Goal: Task Accomplishment & Management: Use online tool/utility

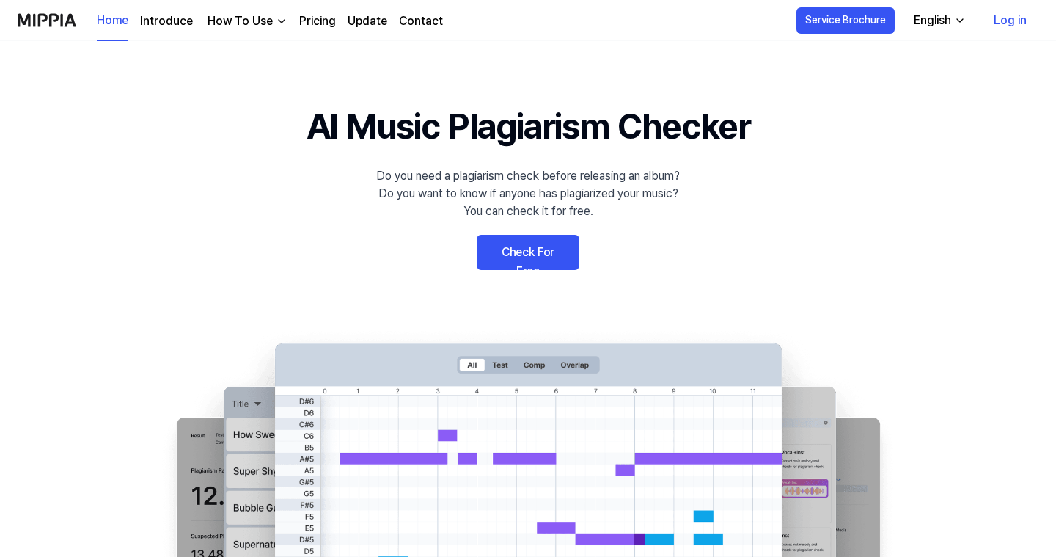
click at [1018, 23] on link "Log in" at bounding box center [1010, 20] width 56 height 41
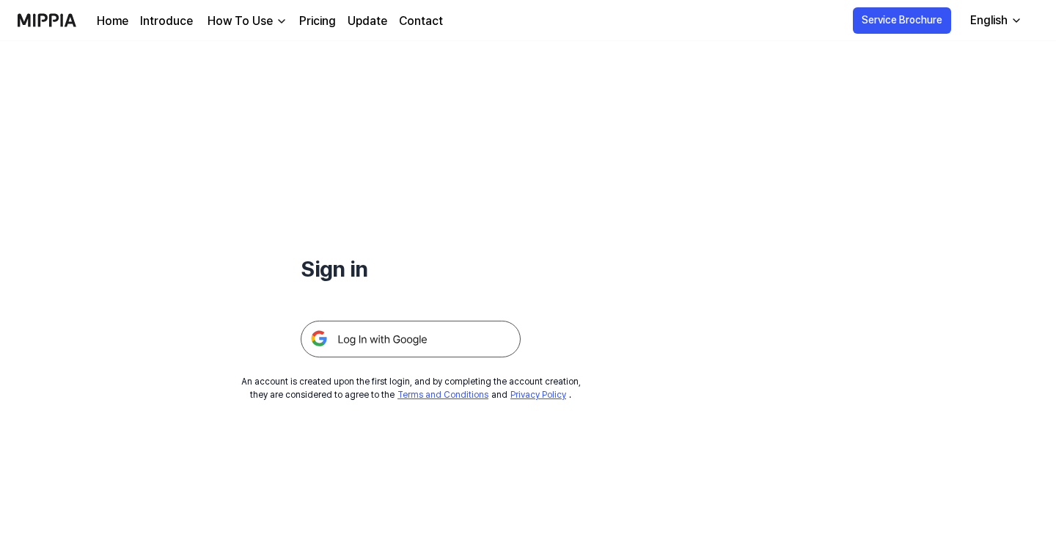
click at [445, 337] on img at bounding box center [411, 339] width 220 height 37
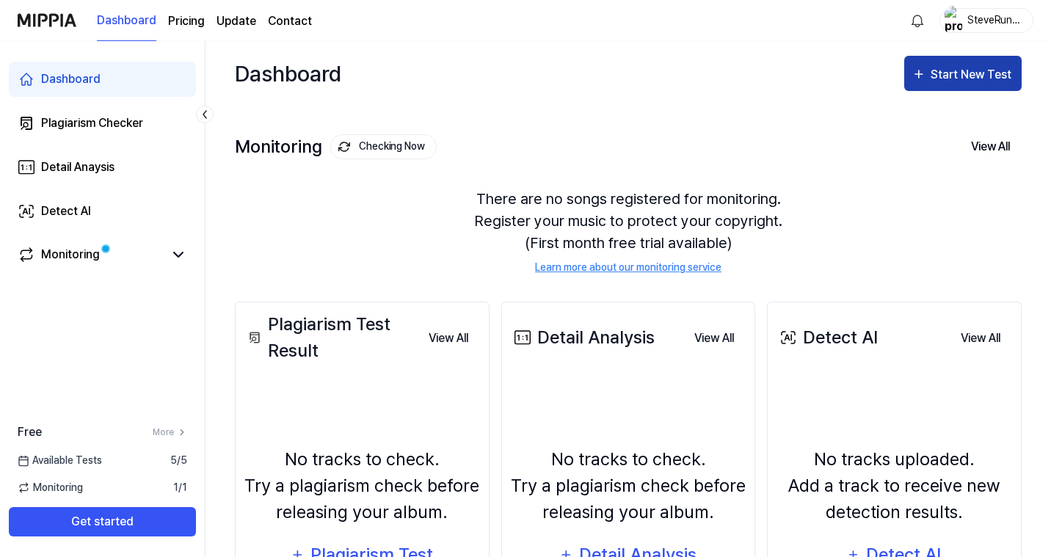
click at [950, 83] on div "Start New Test" at bounding box center [972, 74] width 84 height 19
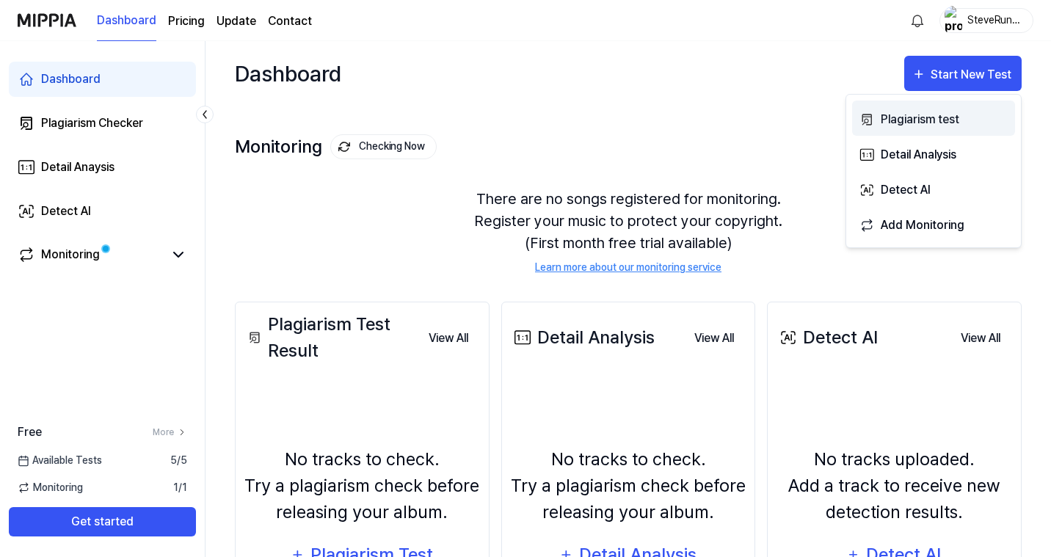
click at [916, 122] on div "Plagiarism test" at bounding box center [944, 119] width 128 height 19
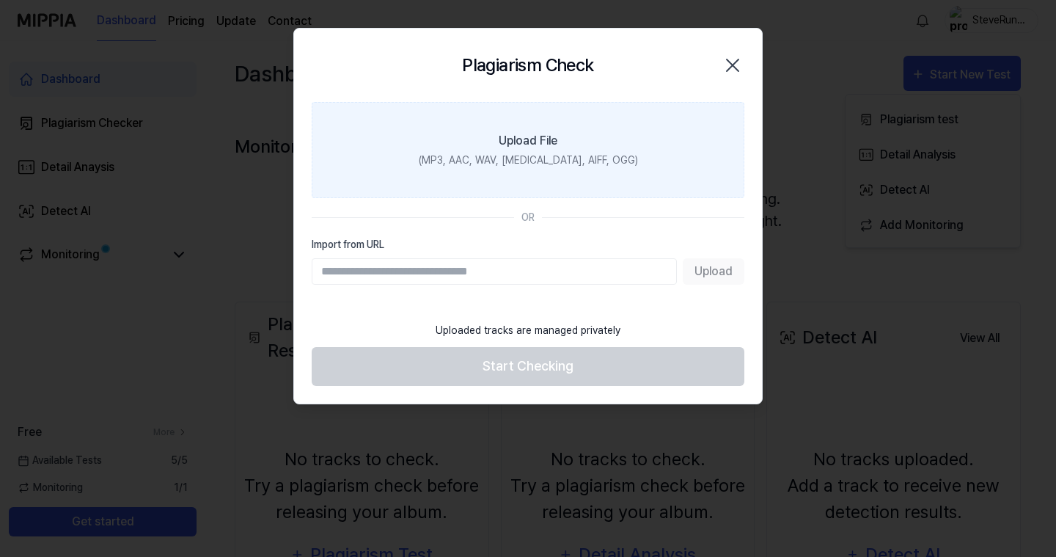
click at [503, 156] on div "(MP3, AAC, WAV, FLAC, AIFF, OGG)" at bounding box center [528, 160] width 219 height 15
click at [0, 0] on input "Upload File (MP3, AAC, WAV, FLAC, AIFF, OGG)" at bounding box center [0, 0] width 0 height 0
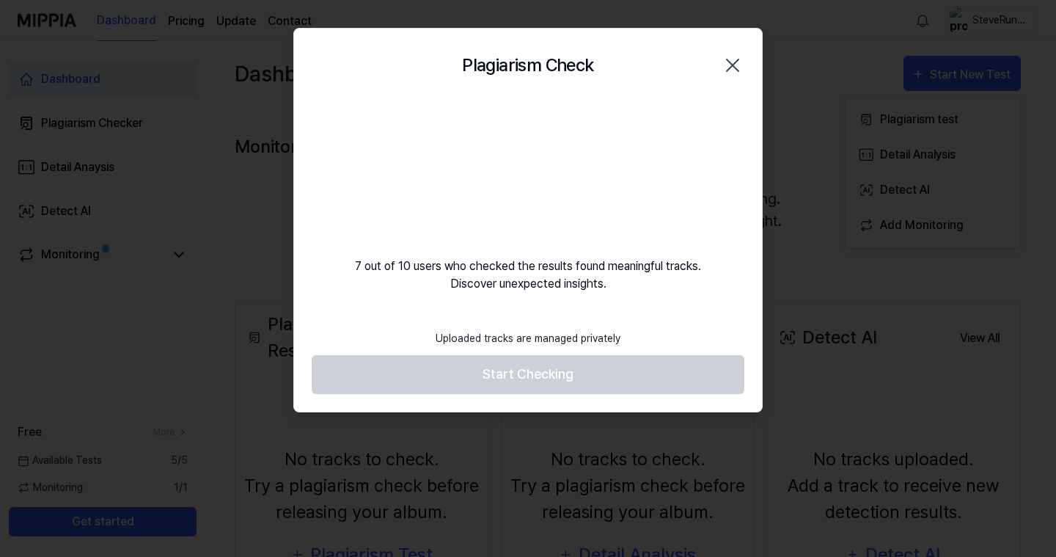
click at [731, 67] on icon "button" at bounding box center [733, 65] width 12 height 12
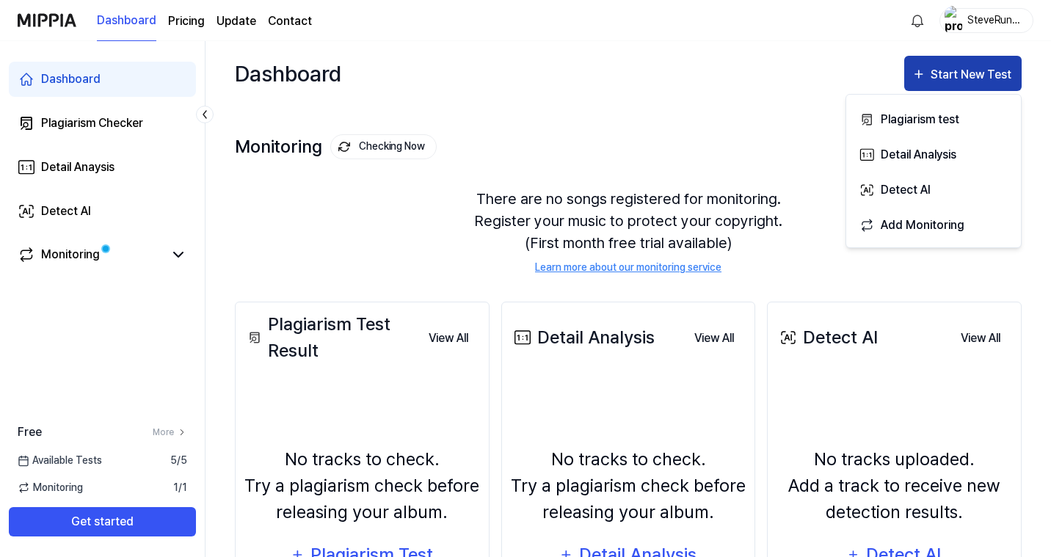
click at [961, 65] on div "Start New Test" at bounding box center [972, 74] width 84 height 19
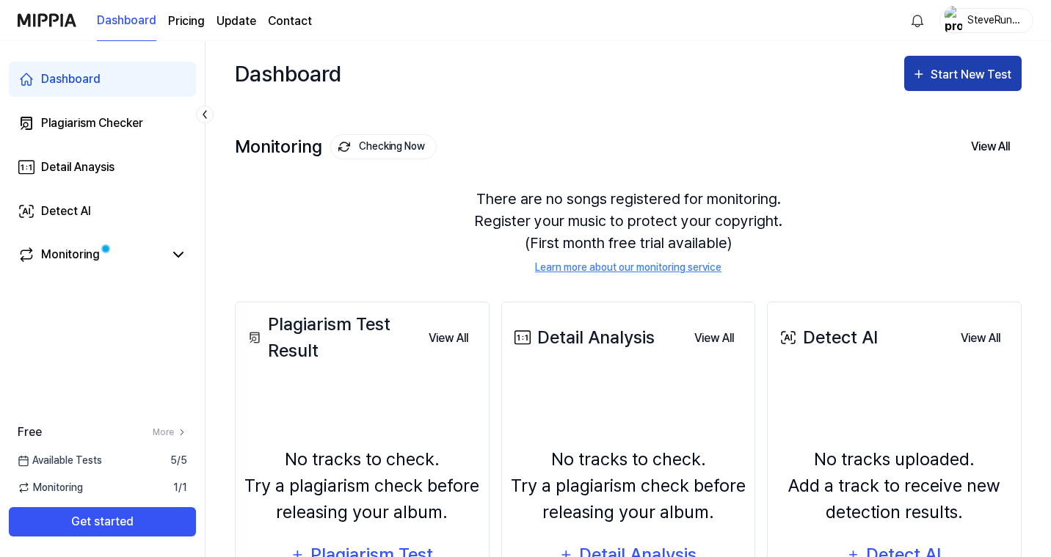
click at [961, 65] on div "Start New Test" at bounding box center [972, 74] width 84 height 19
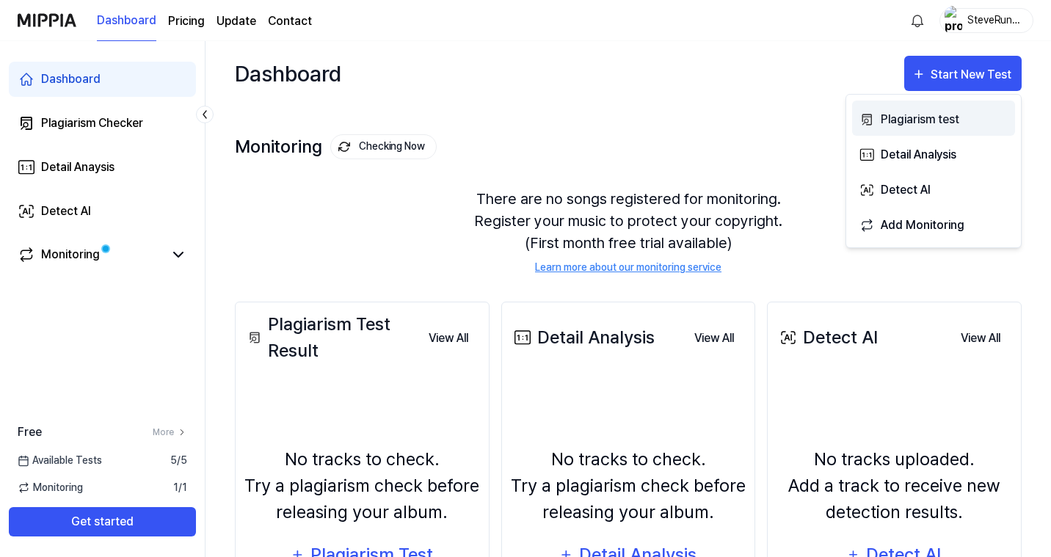
click at [948, 115] on div "Plagiarism test" at bounding box center [944, 119] width 128 height 19
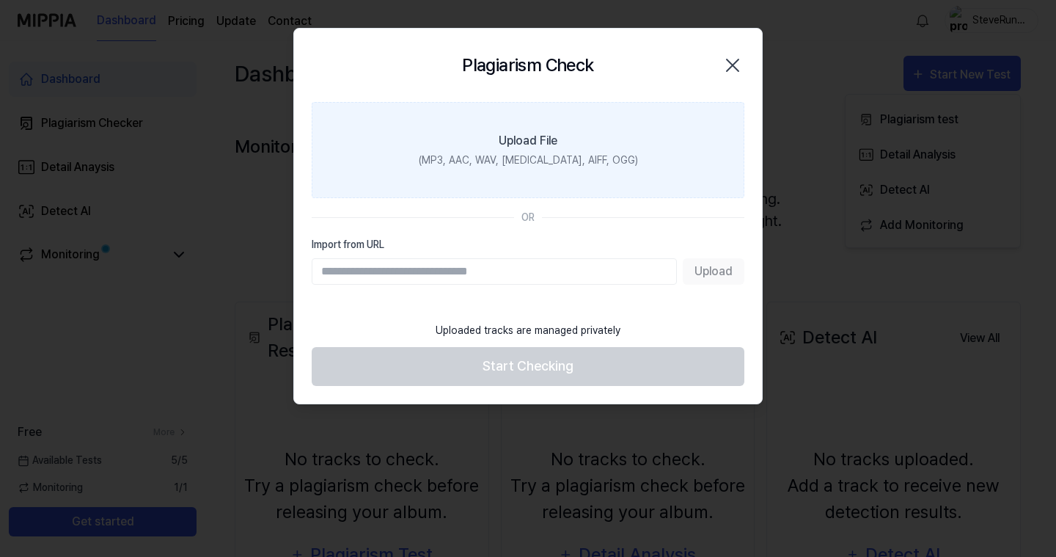
click at [495, 121] on label "Upload File (MP3, AAC, WAV, FLAC, AIFF, OGG)" at bounding box center [528, 150] width 433 height 96
click at [0, 0] on input "Upload File (MP3, AAC, WAV, FLAC, AIFF, OGG)" at bounding box center [0, 0] width 0 height 0
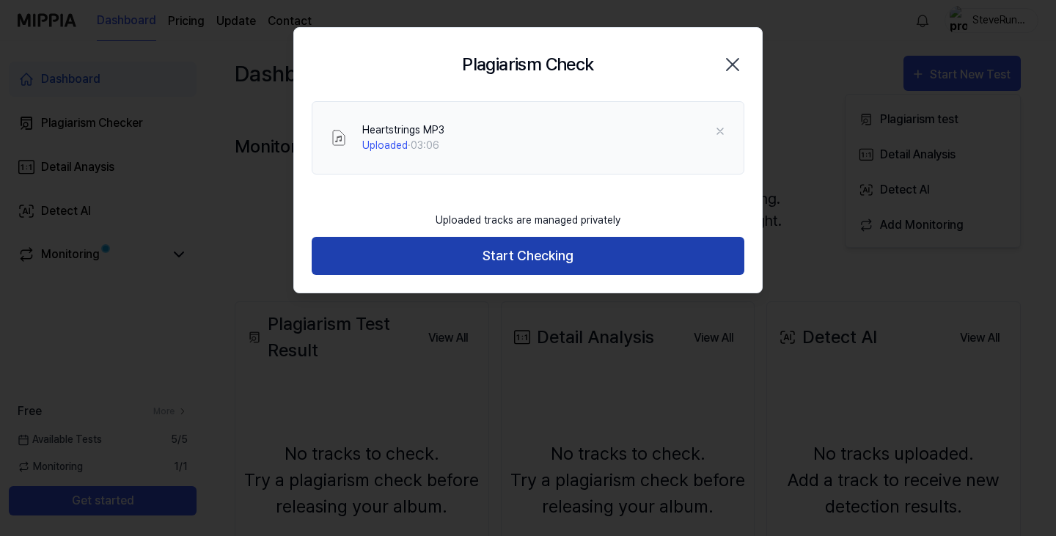
click at [492, 250] on button "Start Checking" at bounding box center [528, 256] width 433 height 39
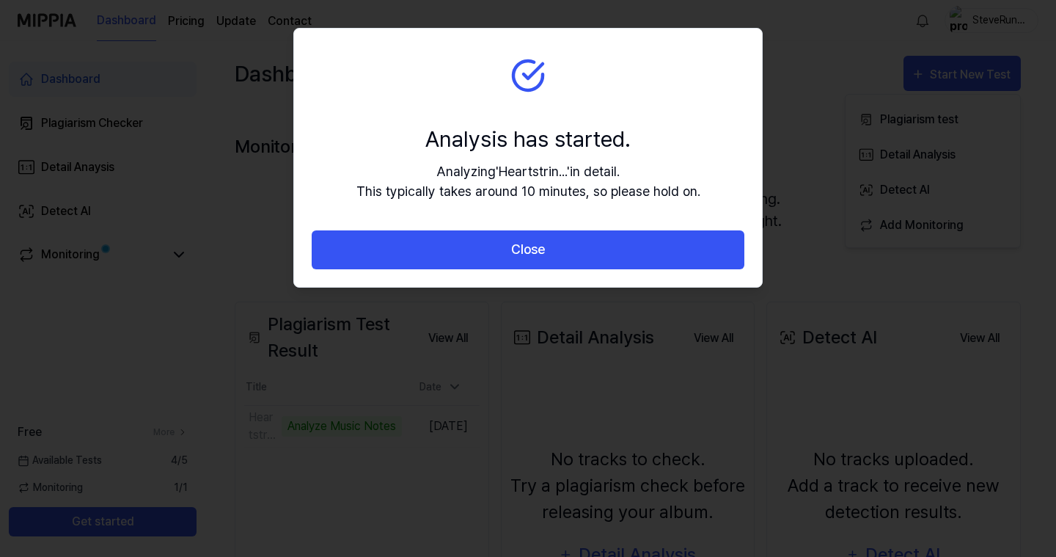
drag, startPoint x: 907, startPoint y: 5, endPoint x: 523, endPoint y: 188, distance: 425.6
click at [523, 188] on div "Analyzing ' Heartstrin... ' in detail. This typically takes around 10 minutes, …" at bounding box center [529, 181] width 344 height 40
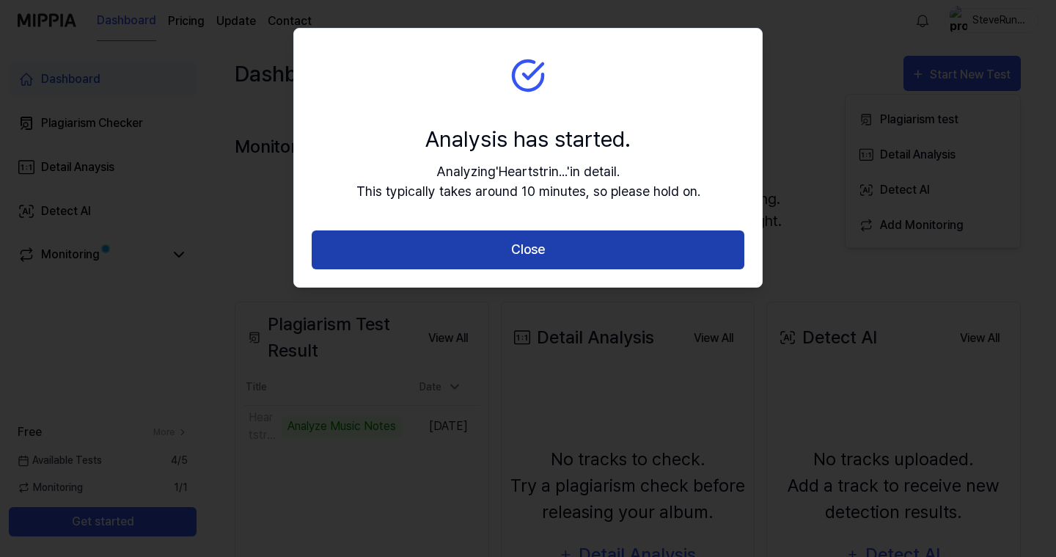
click at [493, 249] on button "Close" at bounding box center [528, 249] width 433 height 39
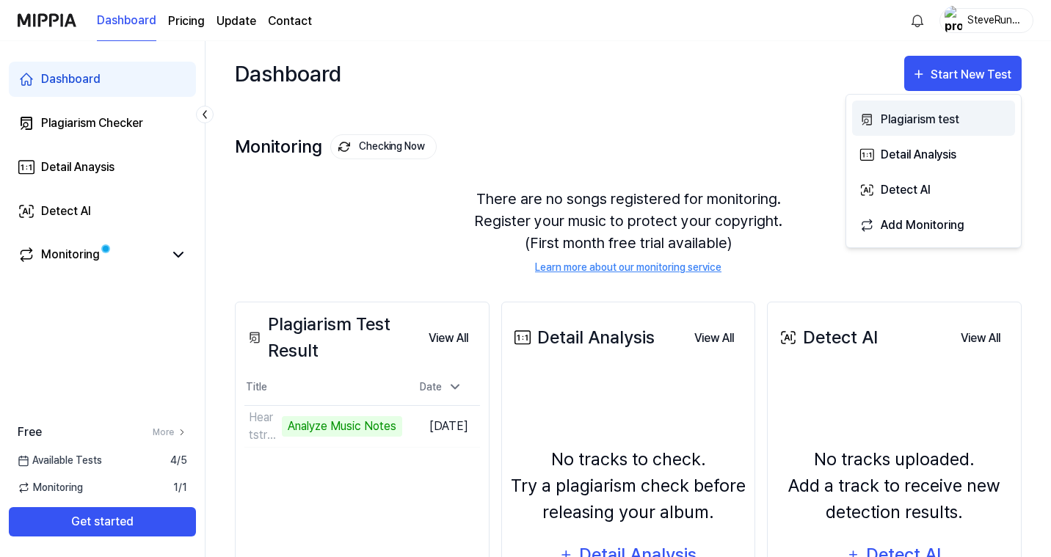
click at [922, 117] on div "Plagiarism test" at bounding box center [944, 119] width 128 height 19
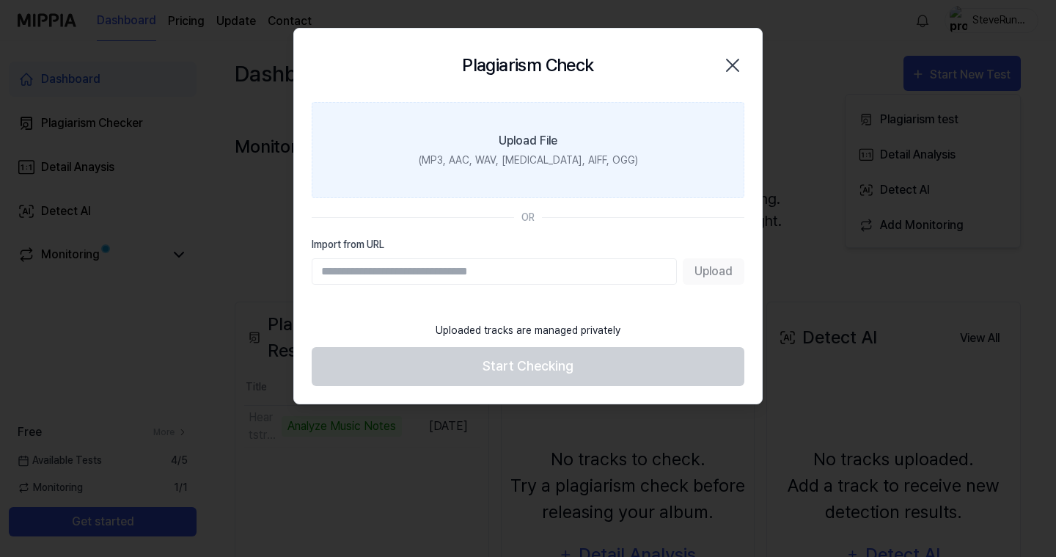
click at [514, 151] on label "Upload File (MP3, AAC, WAV, FLAC, AIFF, OGG)" at bounding box center [528, 150] width 433 height 96
click at [0, 0] on input "Upload File (MP3, AAC, WAV, FLAC, AIFF, OGG)" at bounding box center [0, 0] width 0 height 0
click at [455, 132] on label "Upload File (MP3, AAC, WAV, FLAC, AIFF, OGG)" at bounding box center [528, 150] width 433 height 96
click at [0, 0] on input "Upload File (MP3, AAC, WAV, FLAC, AIFF, OGG)" at bounding box center [0, 0] width 0 height 0
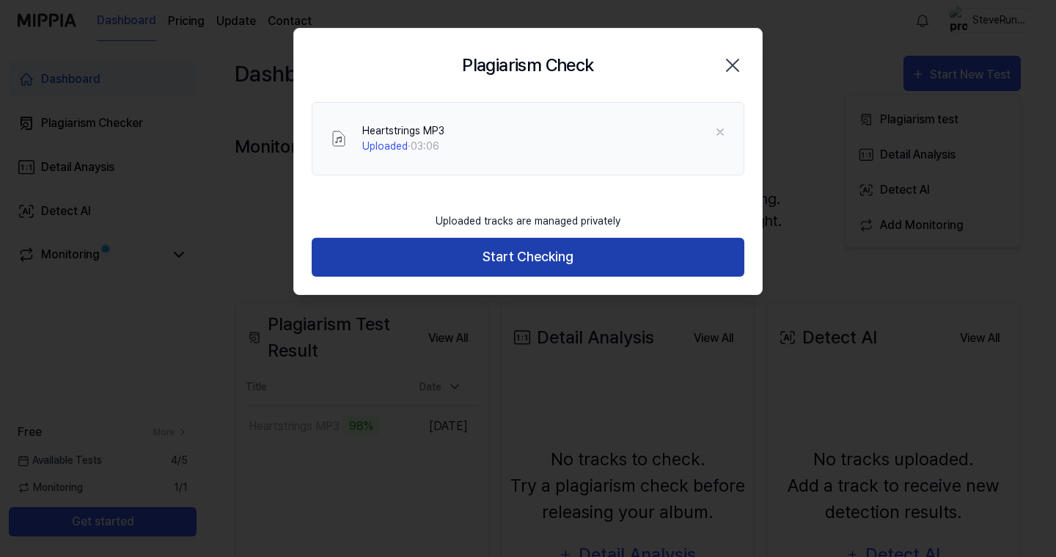
click at [480, 255] on button "Start Checking" at bounding box center [528, 257] width 433 height 39
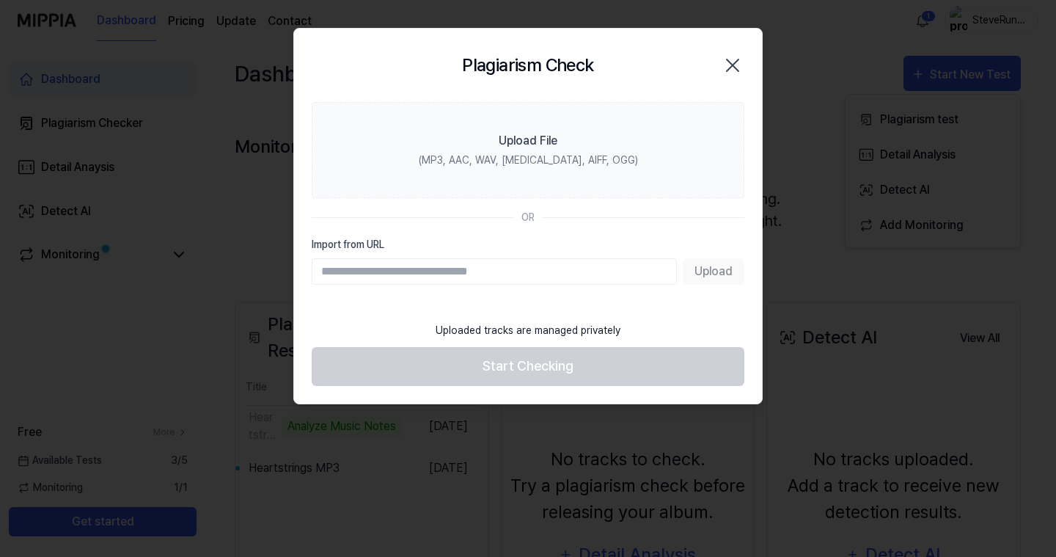
click at [987, 520] on div at bounding box center [528, 278] width 1056 height 557
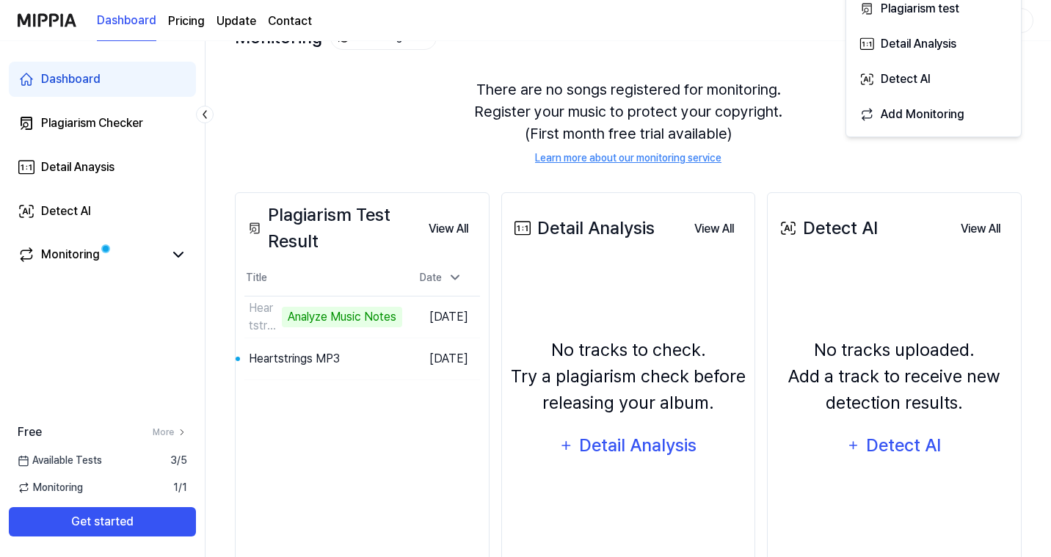
scroll to position [113, 0]
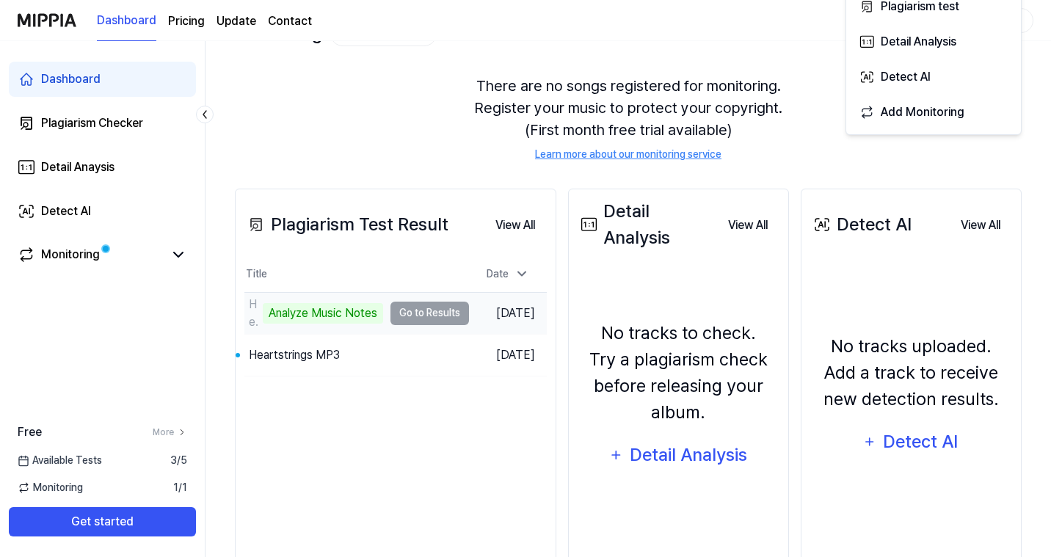
click at [370, 328] on td "Heartstrings MP3 Analyze Music Notes Go to Results" at bounding box center [356, 313] width 224 height 41
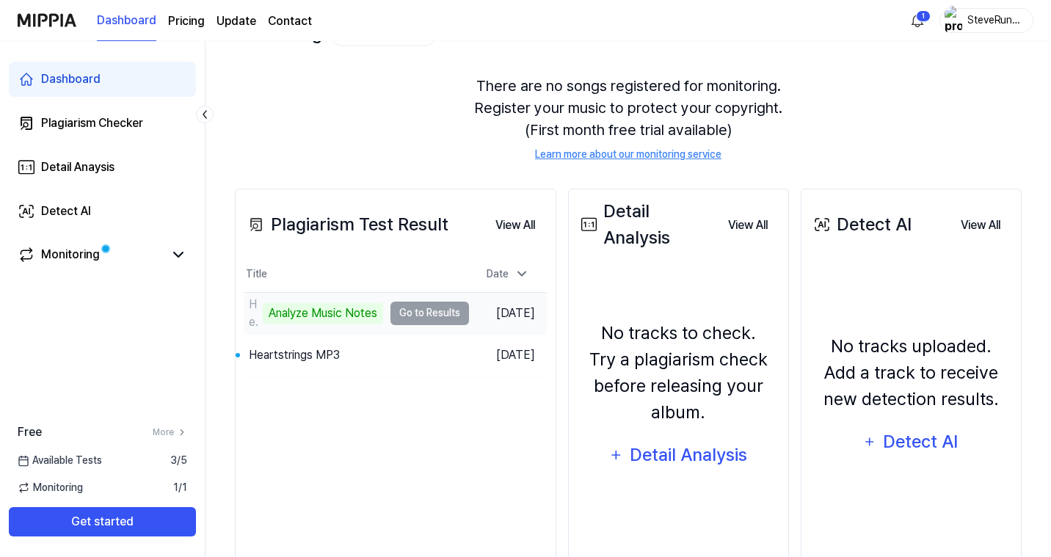
drag, startPoint x: 544, startPoint y: 124, endPoint x: 362, endPoint y: 337, distance: 280.5
click at [362, 334] on td "Heartstrings MP3 Analyze Music Notes Go to Results" at bounding box center [356, 313] width 224 height 41
click at [358, 329] on td "Heartstrings MP3 Analyze Music Notes Go to Results" at bounding box center [356, 313] width 224 height 41
click at [348, 321] on td "Heartstrings MP3 Analyze Music Notes Go to Results" at bounding box center [356, 313] width 224 height 41
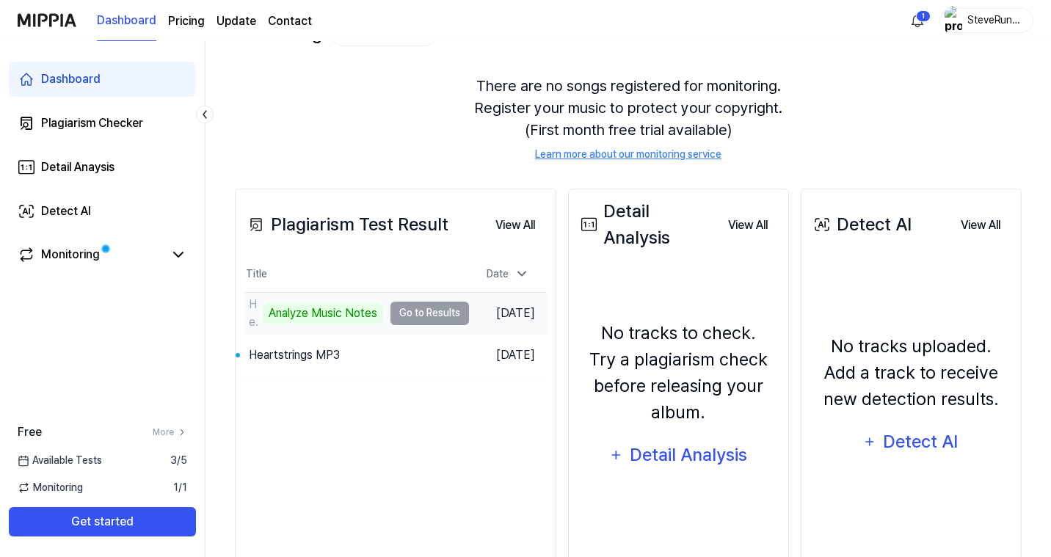
click at [351, 321] on td "Heartstrings MP3 Analyze Music Notes Go to Results" at bounding box center [356, 313] width 224 height 41
click at [293, 315] on div "Analyze Music Notes" at bounding box center [323, 313] width 120 height 21
click at [300, 316] on div "Analyze Music Notes" at bounding box center [323, 313] width 120 height 21
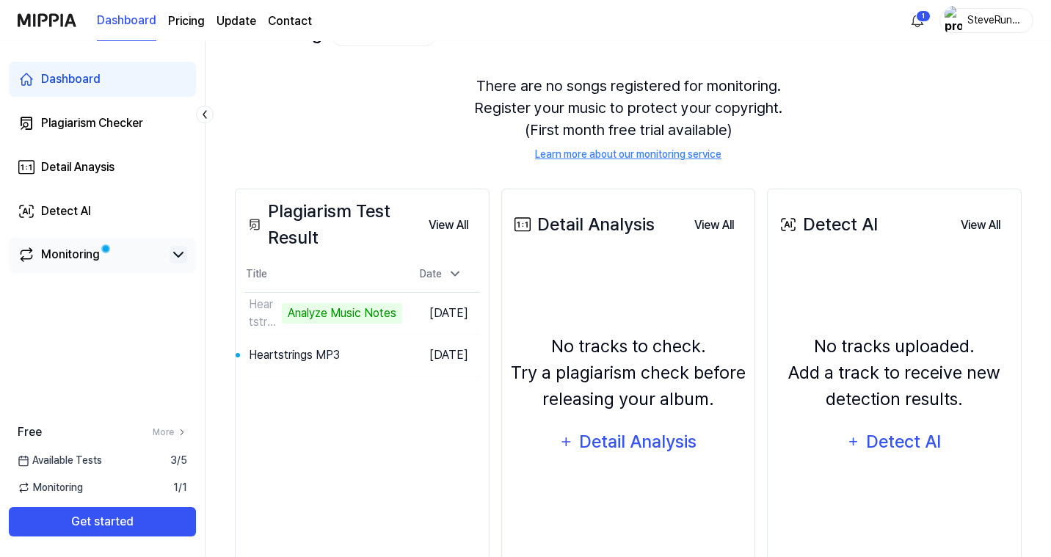
click at [175, 253] on icon at bounding box center [178, 254] width 9 height 4
click at [175, 255] on icon at bounding box center [178, 254] width 9 height 4
click at [303, 290] on th "Title" at bounding box center [323, 274] width 158 height 35
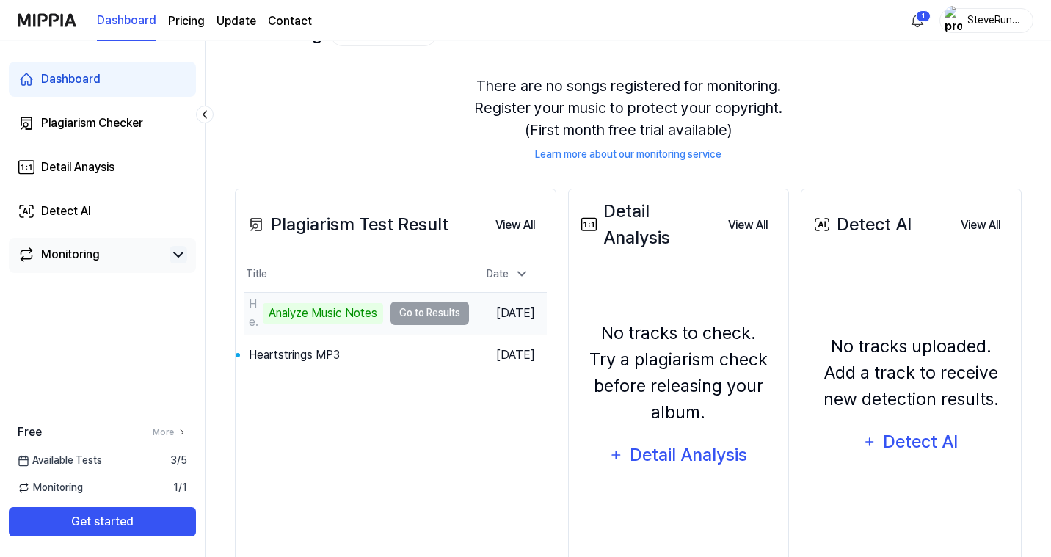
click at [323, 327] on td "Heartstrings MP3 Analyze Music Notes Go to Results" at bounding box center [356, 313] width 224 height 41
click at [346, 320] on td "Heartstrings MP3 Analyze Music Notes Go to Results" at bounding box center [356, 313] width 224 height 41
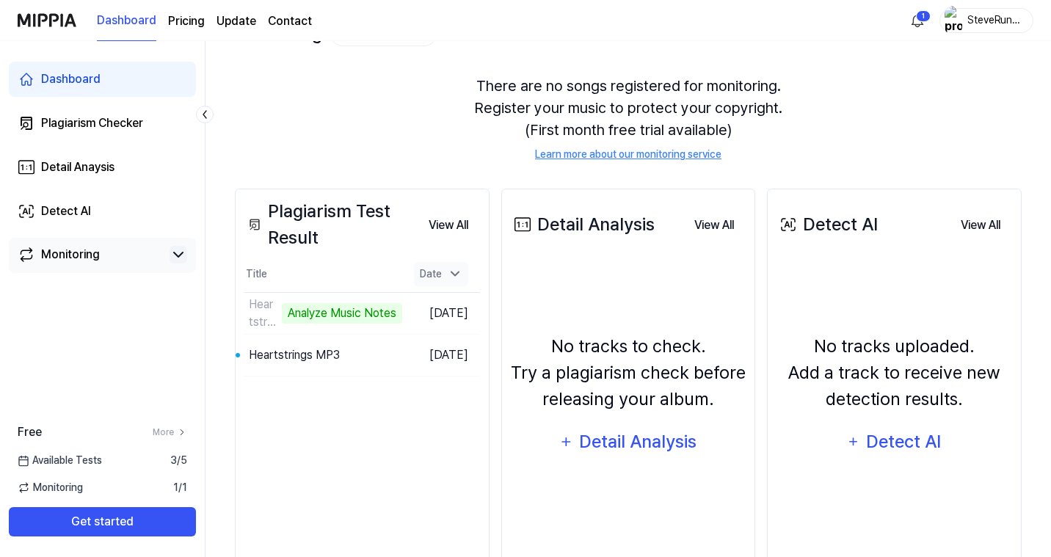
click at [453, 269] on icon at bounding box center [455, 273] width 15 height 15
click at [453, 269] on icon at bounding box center [455, 274] width 15 height 15
click at [377, 311] on td "Heartstrings MP3 20% Go to Results" at bounding box center [323, 313] width 158 height 41
click at [310, 447] on div "Plagiarism Test Result View All Plagiarism Test Result Title Date Heartstrings …" at bounding box center [362, 386] width 255 height 395
click at [346, 367] on button "Go to Results" at bounding box center [363, 354] width 78 height 23
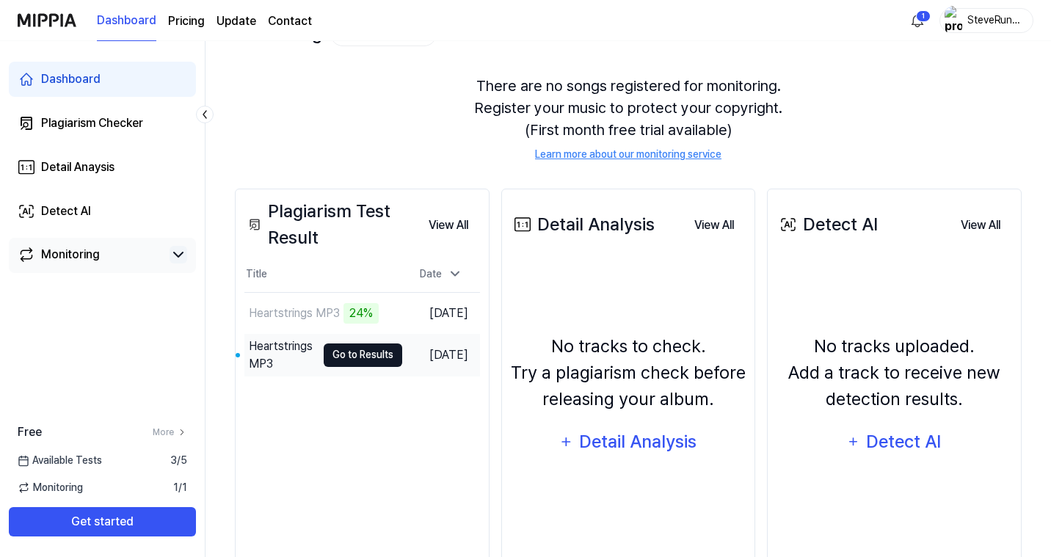
click at [346, 367] on button "Go to Results" at bounding box center [363, 354] width 78 height 23
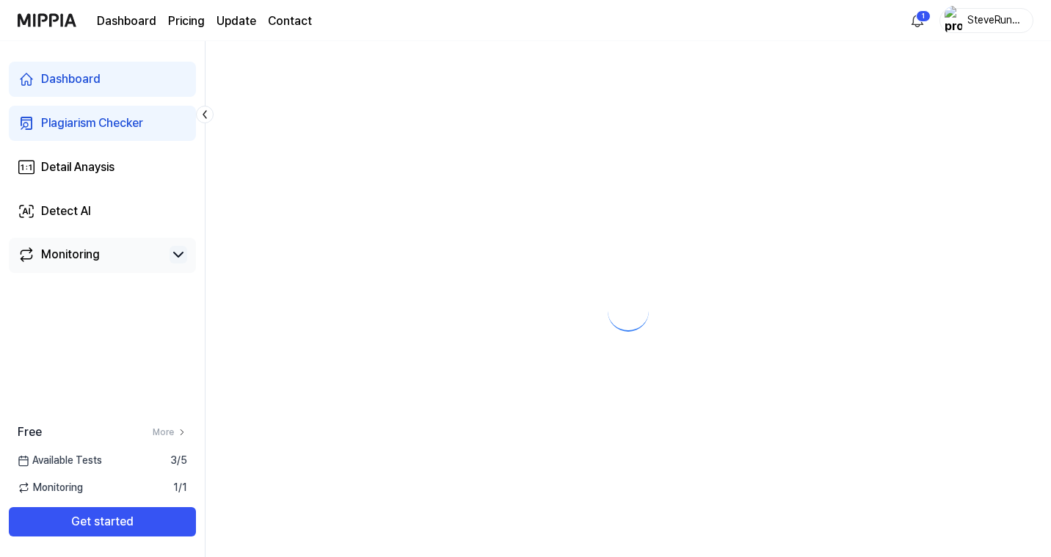
scroll to position [0, 0]
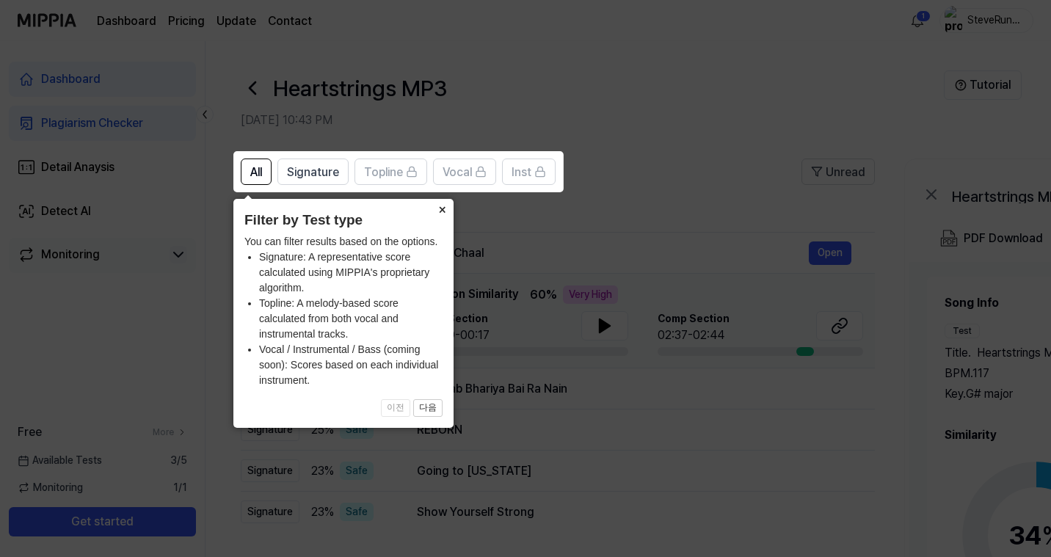
click at [442, 212] on button "×" at bounding box center [441, 209] width 23 height 21
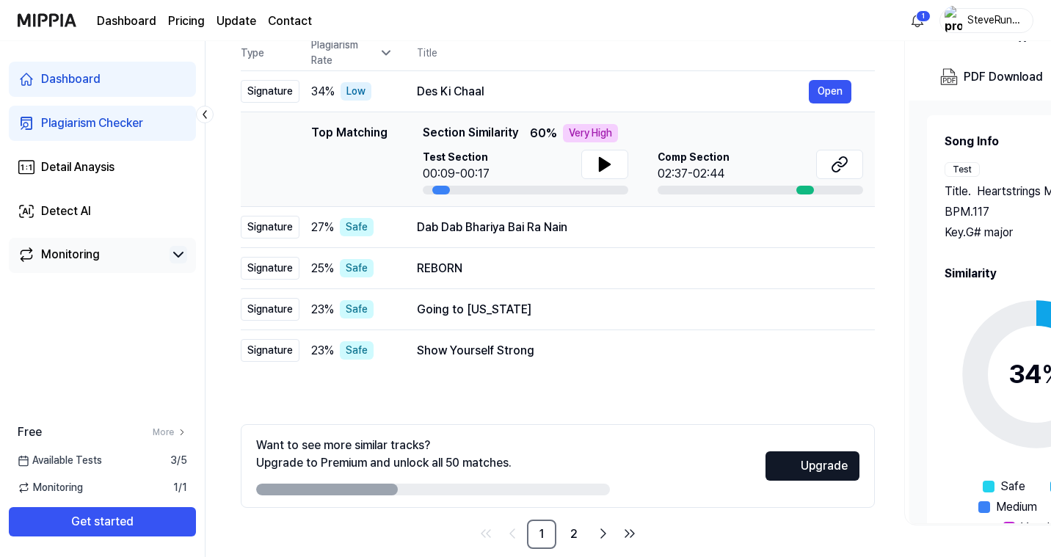
scroll to position [59, 0]
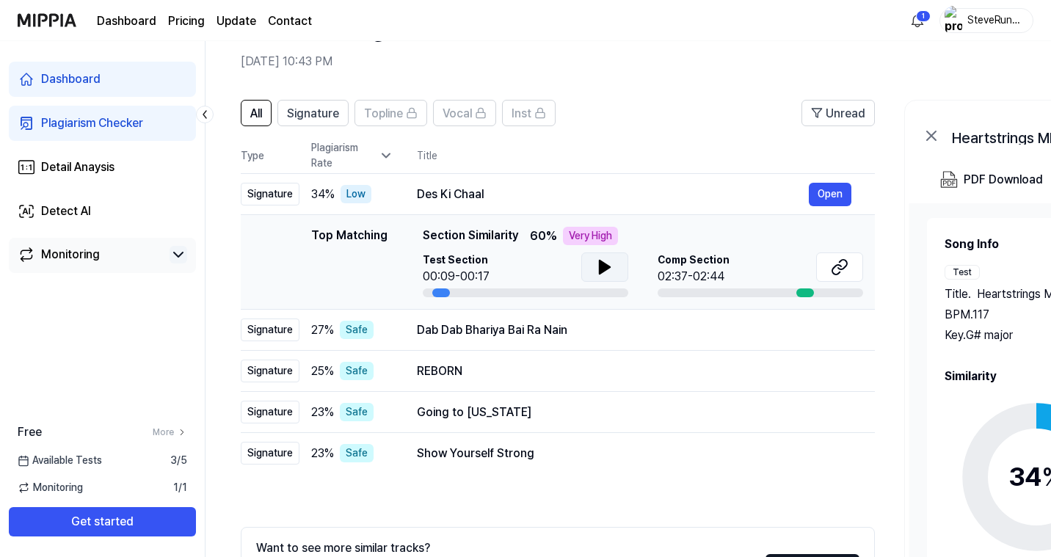
click at [602, 268] on icon at bounding box center [604, 266] width 10 height 13
click at [603, 268] on icon at bounding box center [605, 267] width 18 height 18
drag, startPoint x: 416, startPoint y: 194, endPoint x: 490, endPoint y: 194, distance: 74.1
click at [490, 195] on td "Des Ki Chaal Open" at bounding box center [633, 194] width 481 height 41
drag, startPoint x: 346, startPoint y: 233, endPoint x: 491, endPoint y: 235, distance: 145.3
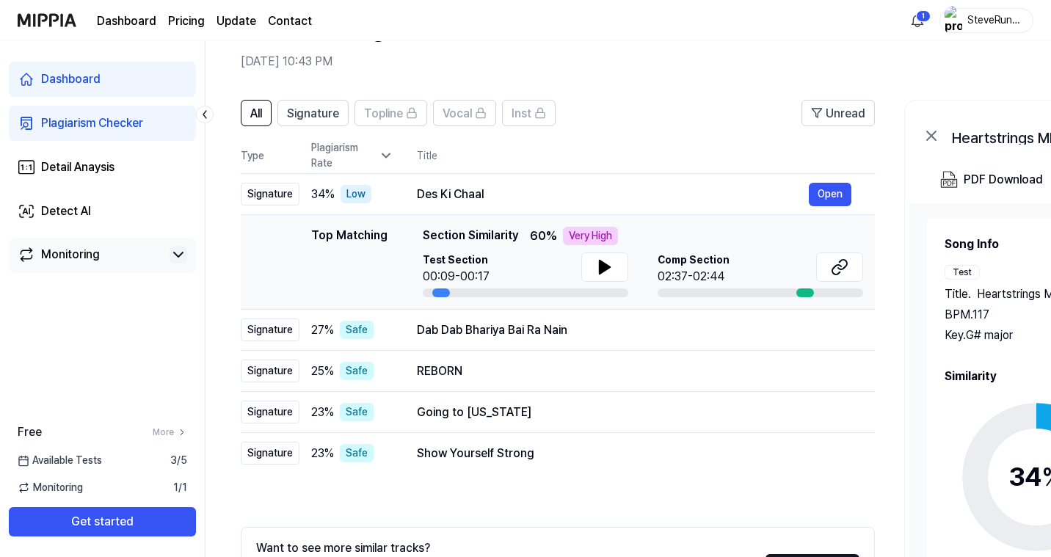
click at [491, 236] on div "Top Matching Top Matching Section Similarity 60 % Very High Test Section 00:09-…" at bounding box center [557, 262] width 610 height 70
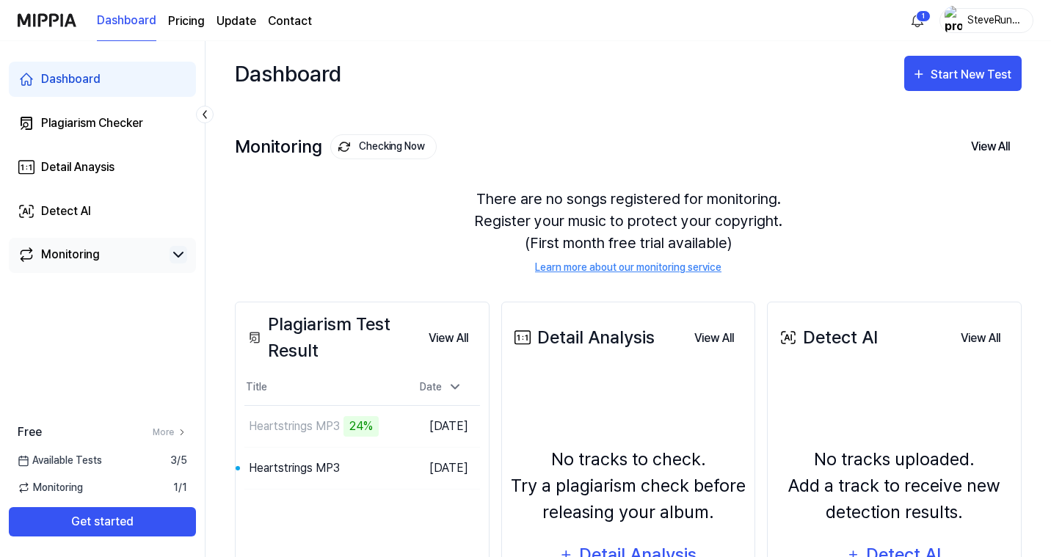
scroll to position [113, 0]
